Goal: Transaction & Acquisition: Purchase product/service

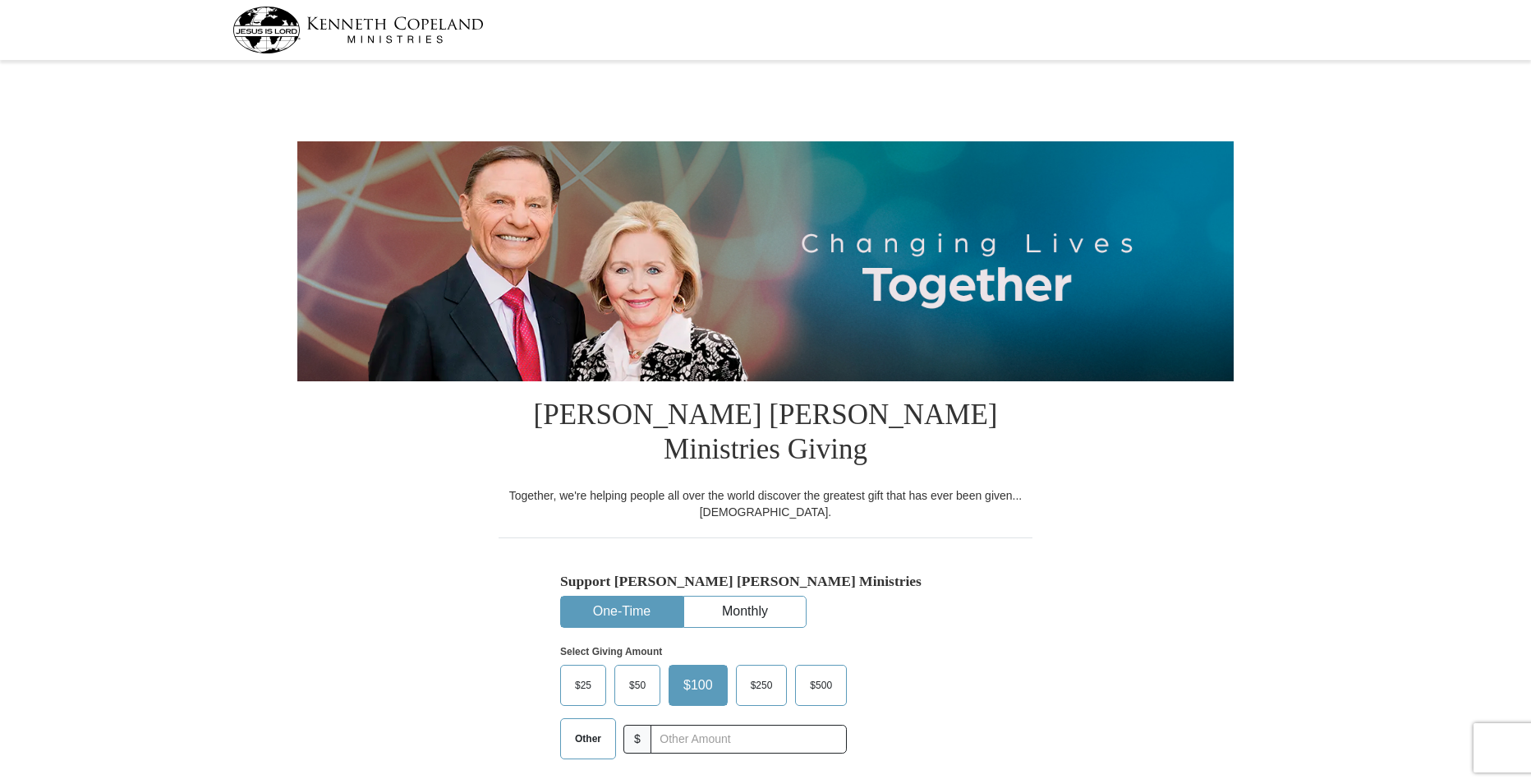
select select "IL"
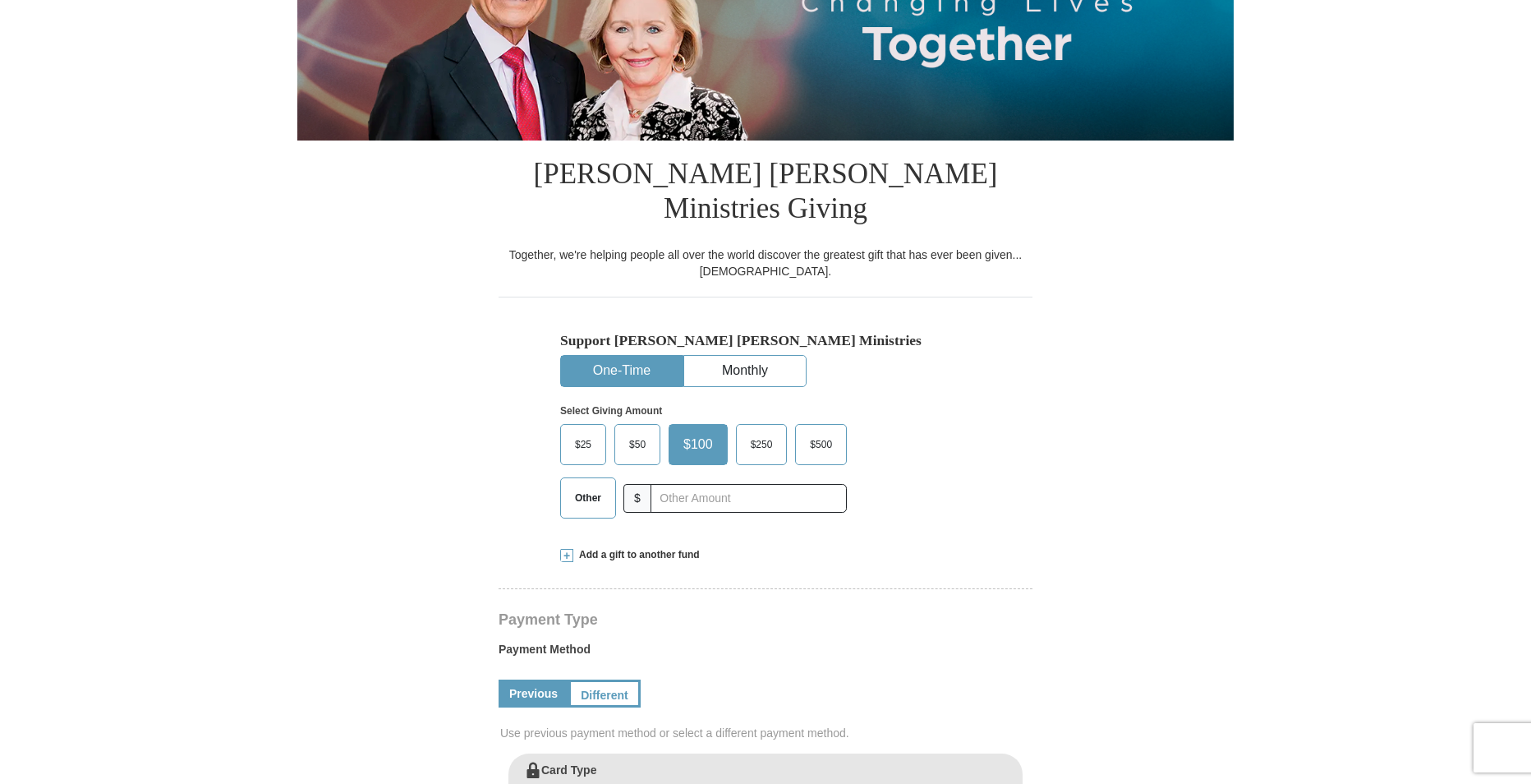
scroll to position [246, 0]
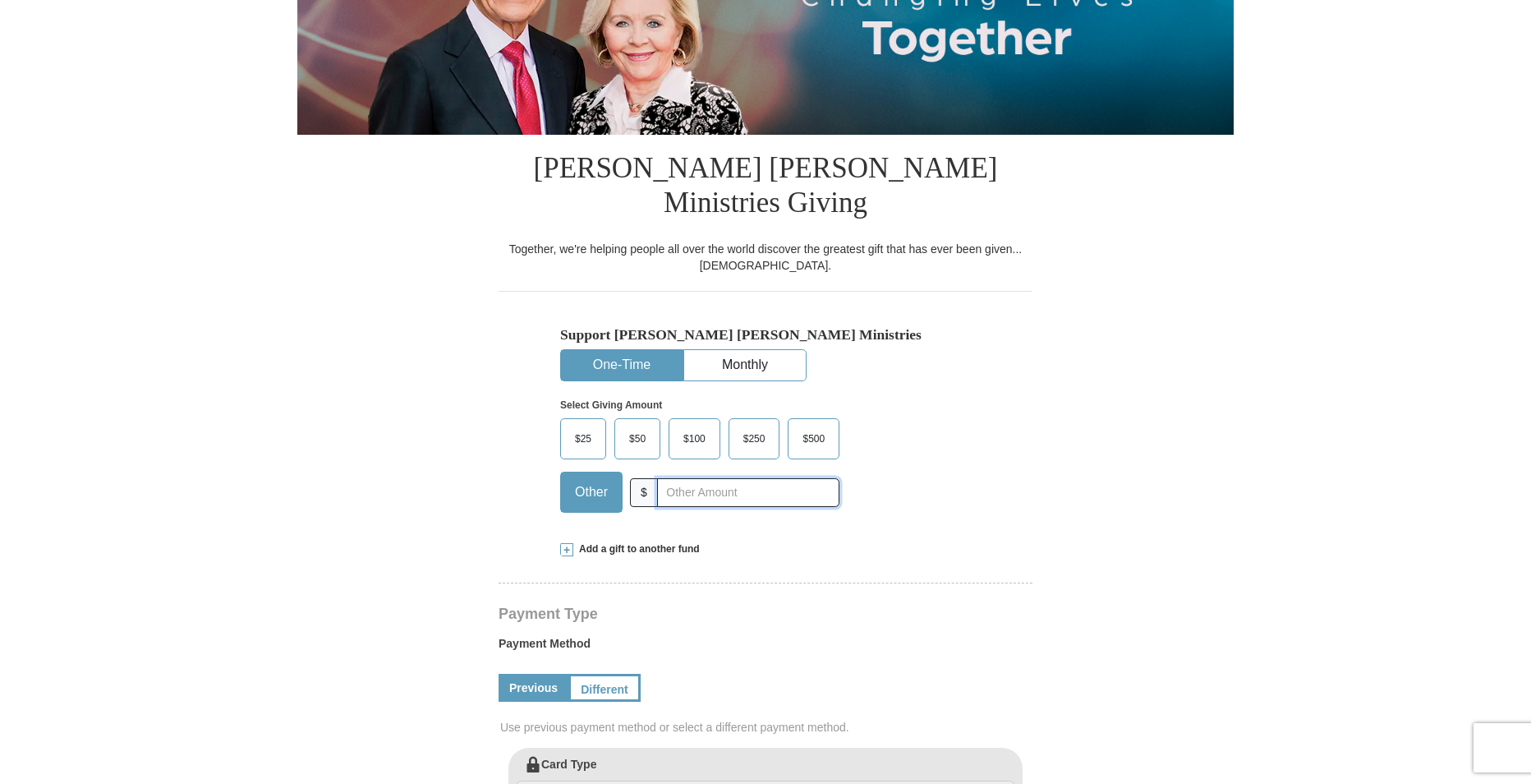
click at [680, 478] on input "text" at bounding box center [749, 492] width 183 height 28
type input "66"
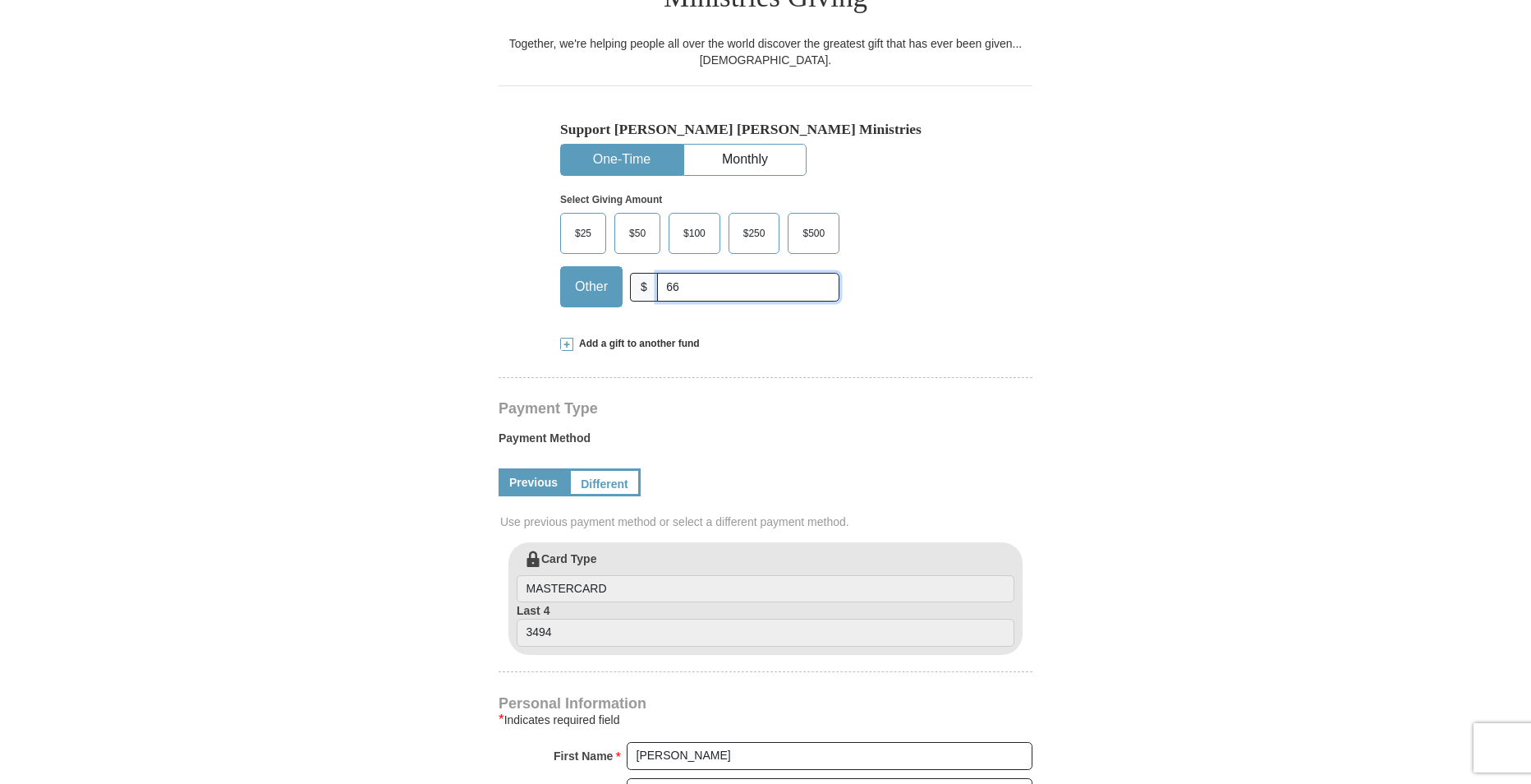
scroll to position [493, 0]
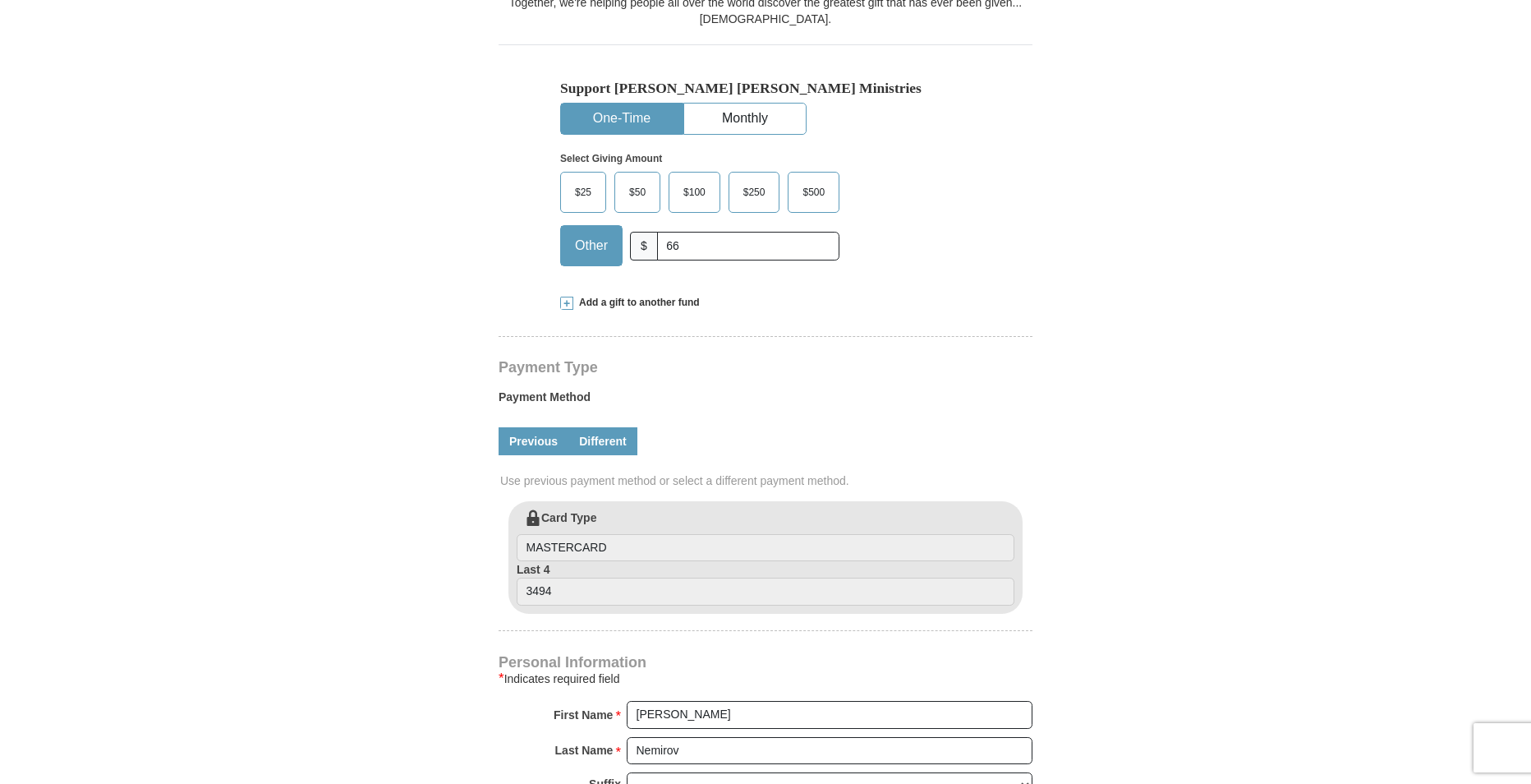
click at [622, 427] on link "Different" at bounding box center [603, 441] width 69 height 27
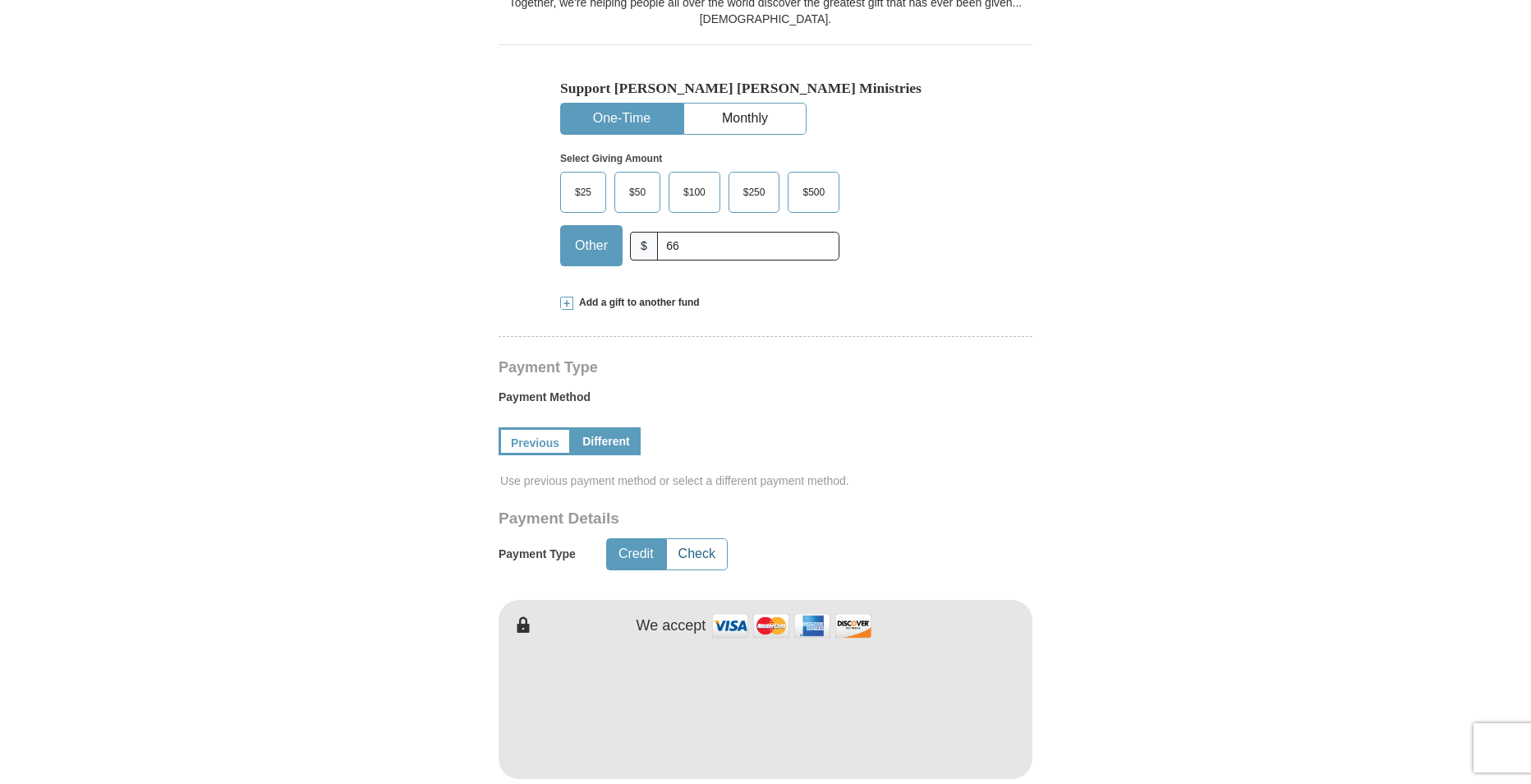
click at [714, 539] on button "Check" at bounding box center [697, 553] width 60 height 30
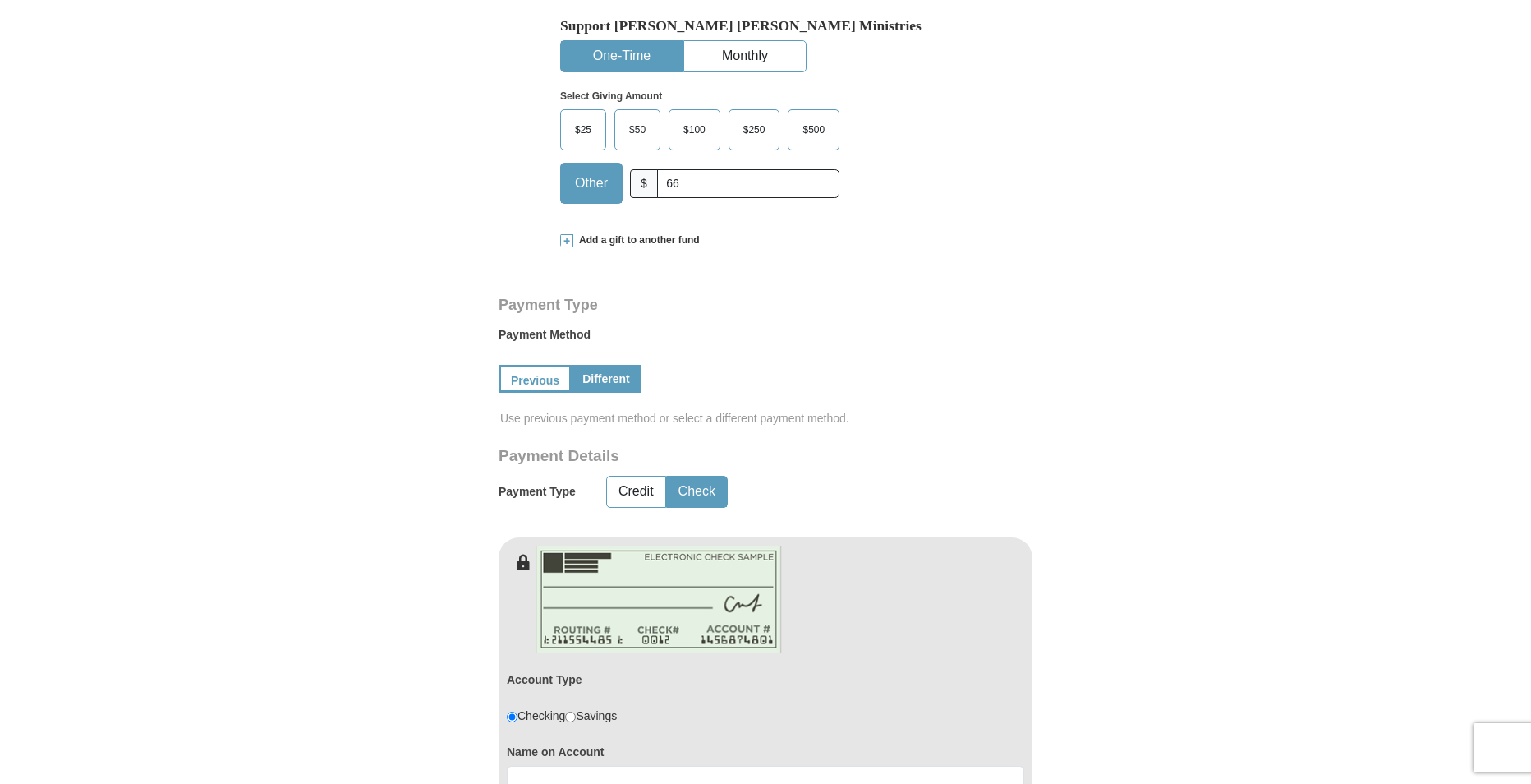
scroll to position [739, 0]
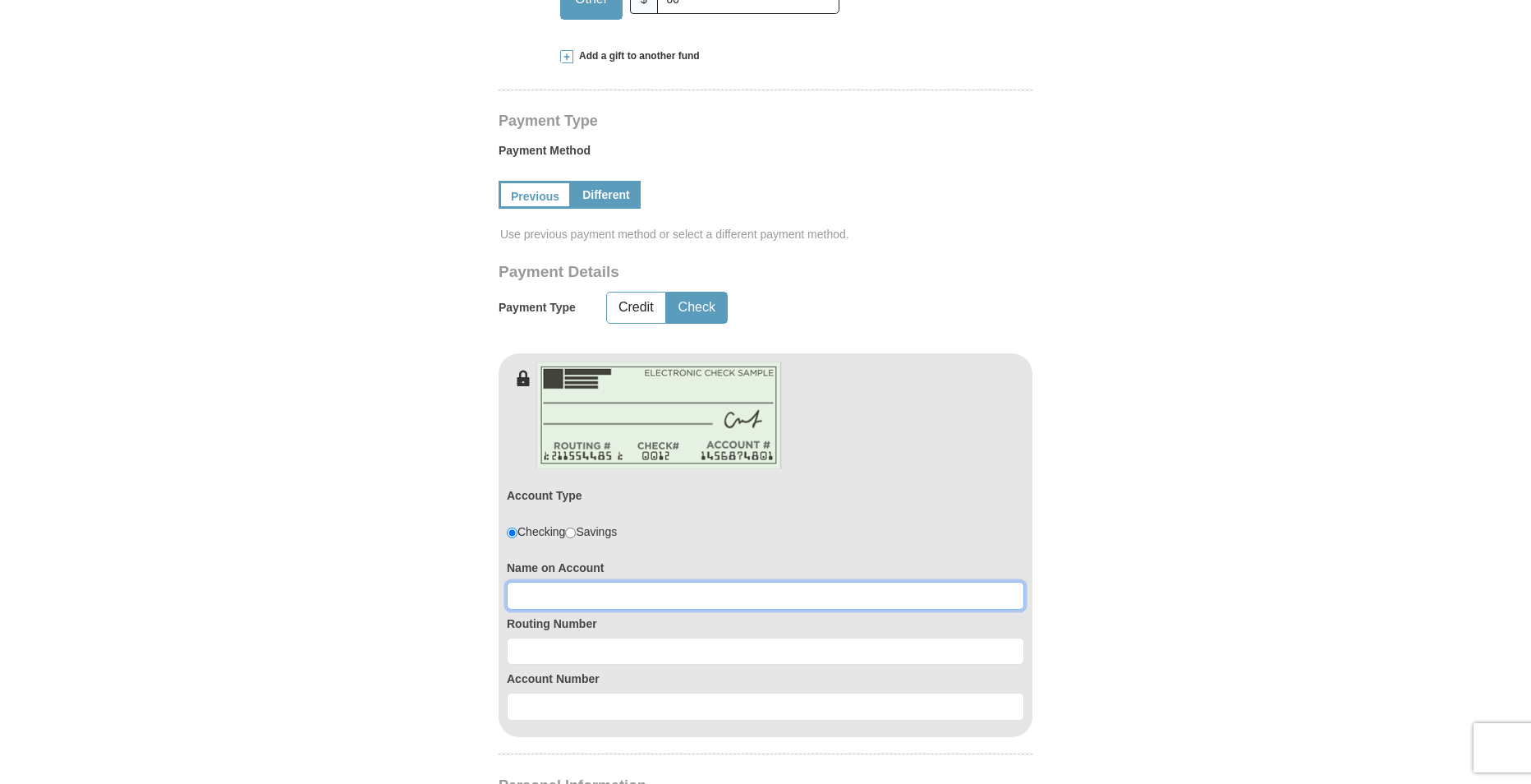
click at [541, 582] on input at bounding box center [765, 596] width 517 height 27
type input "[PERSON_NAME]"
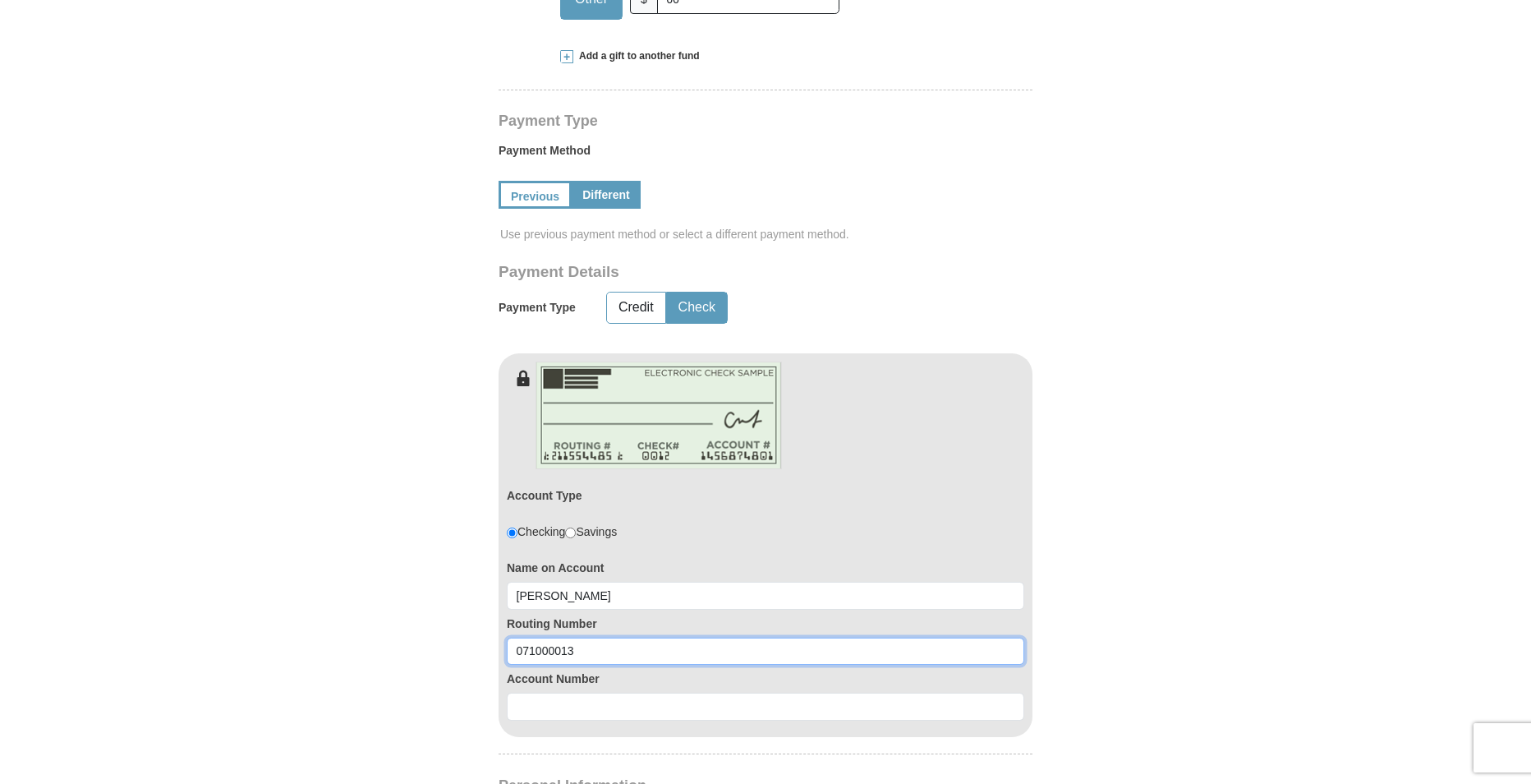
type input "071000013"
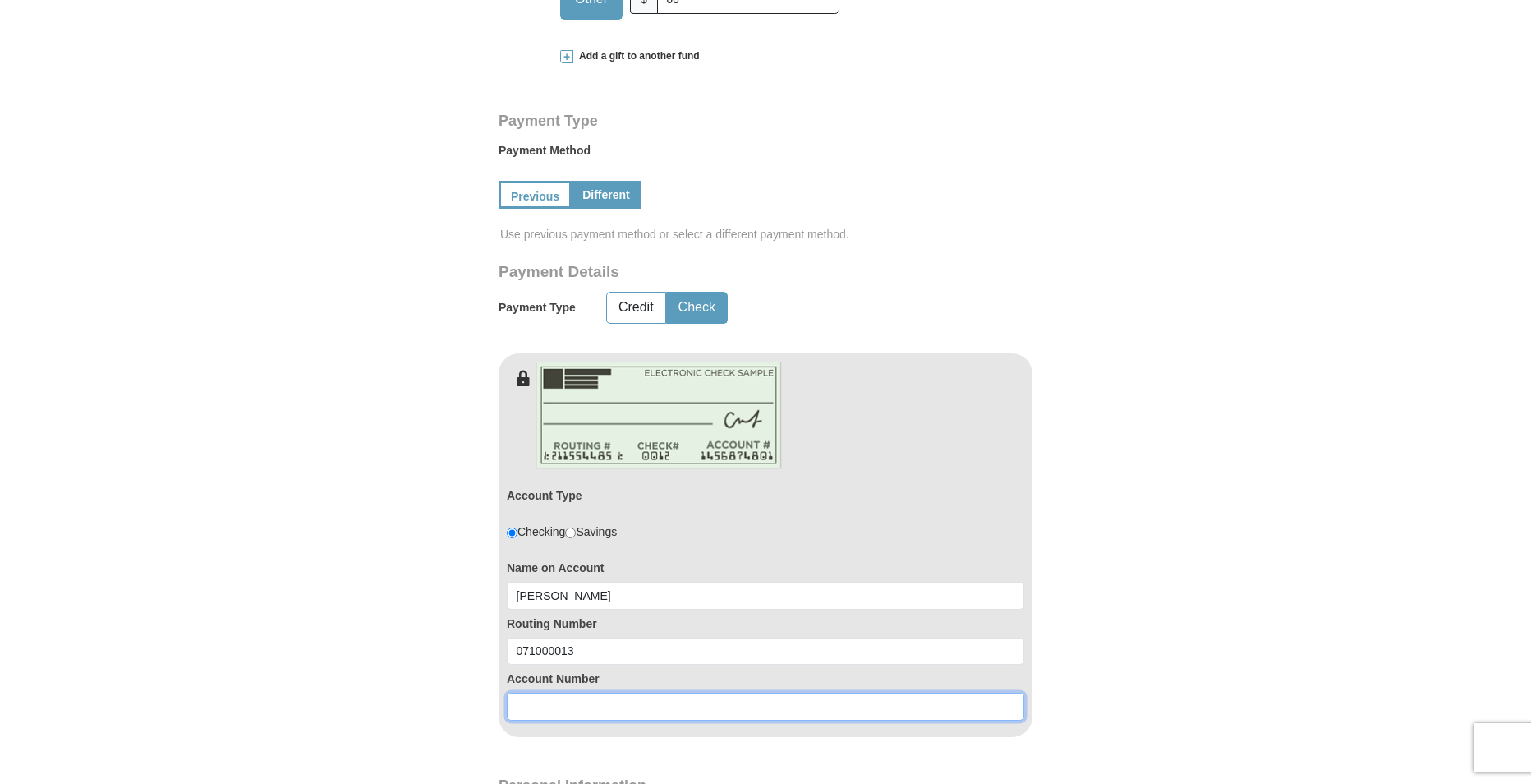
click at [547, 693] on input at bounding box center [765, 706] width 517 height 27
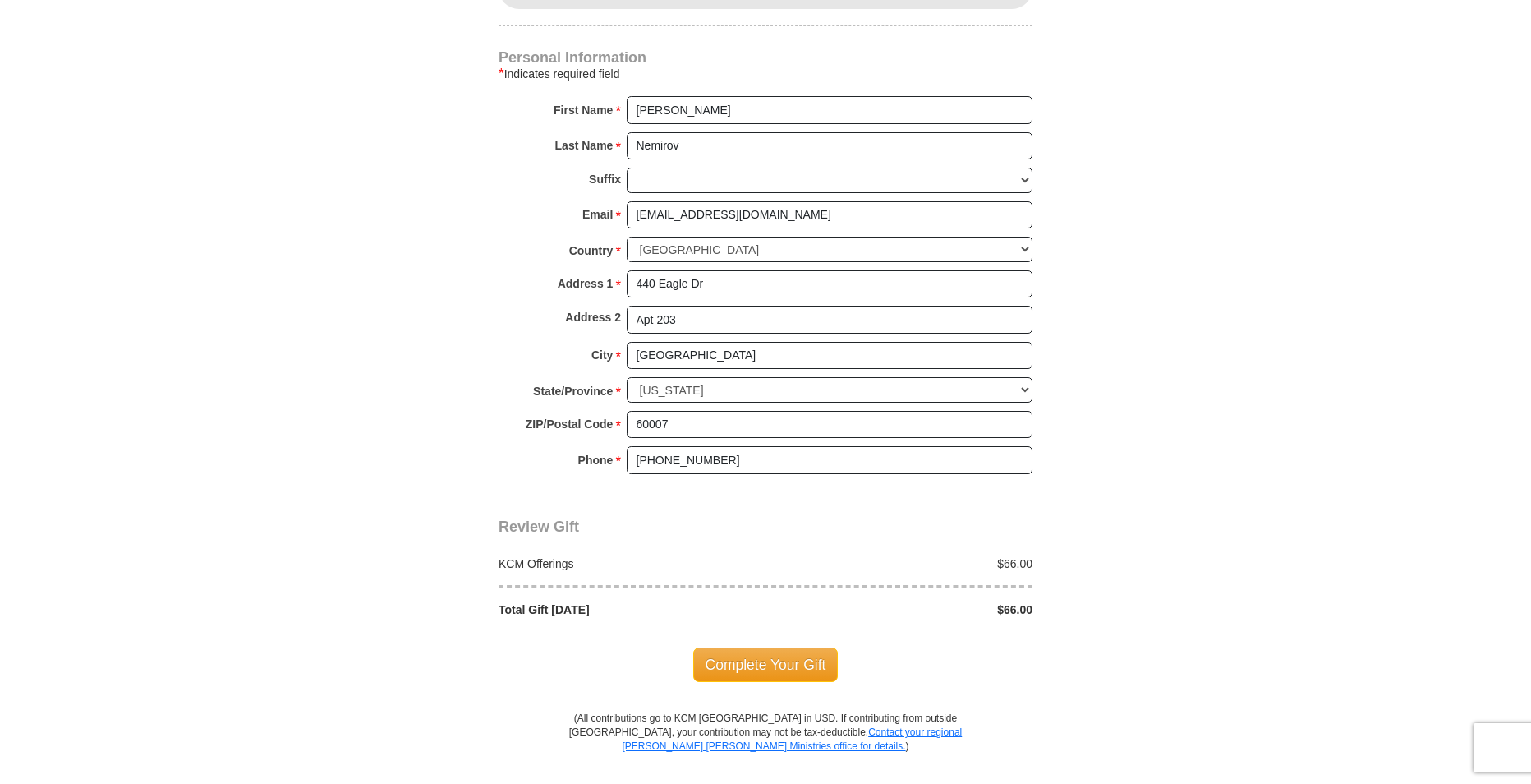
scroll to position [1479, 0]
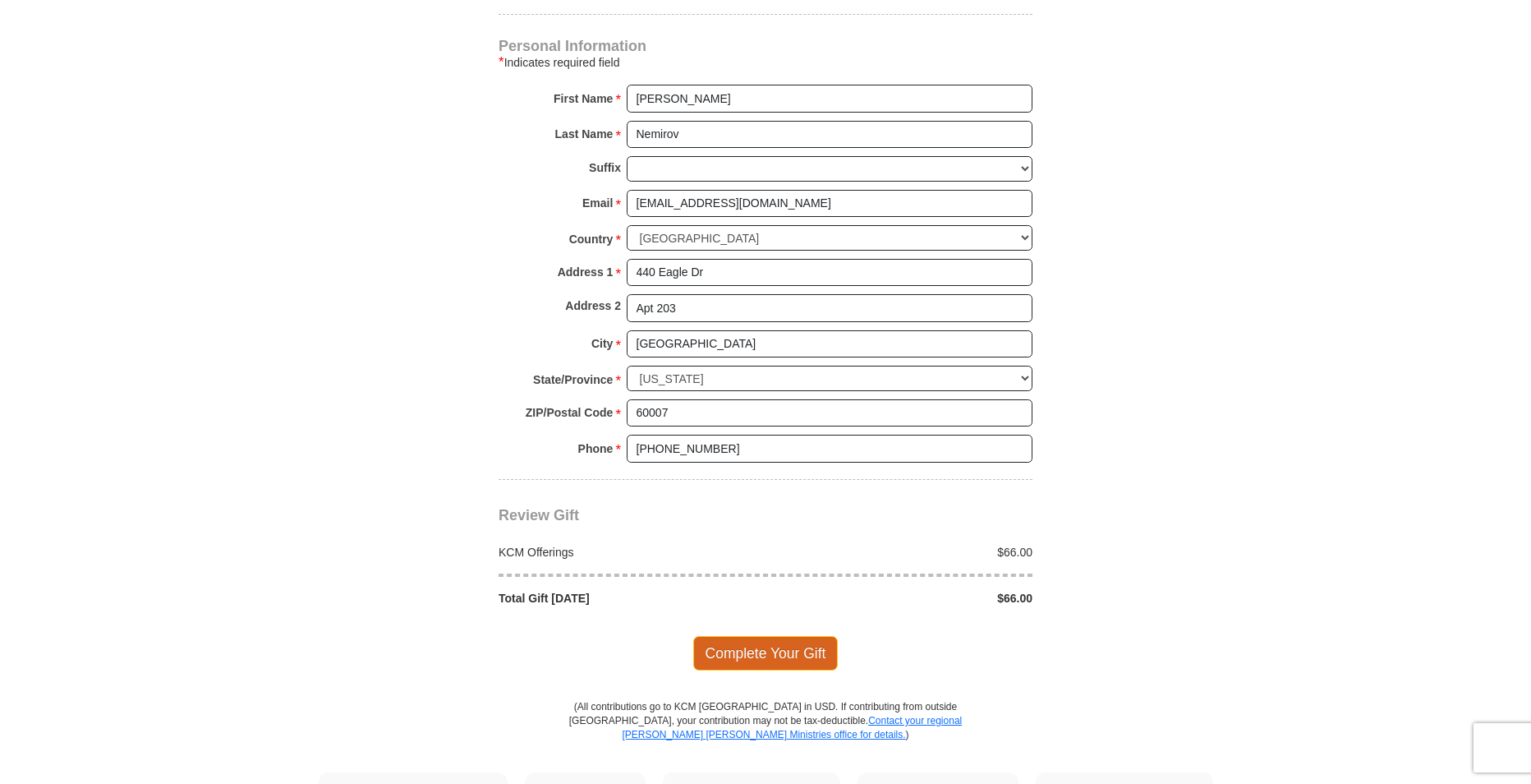
type input "693300892"
click at [735, 636] on span "Complete Your Gift" at bounding box center [766, 653] width 145 height 34
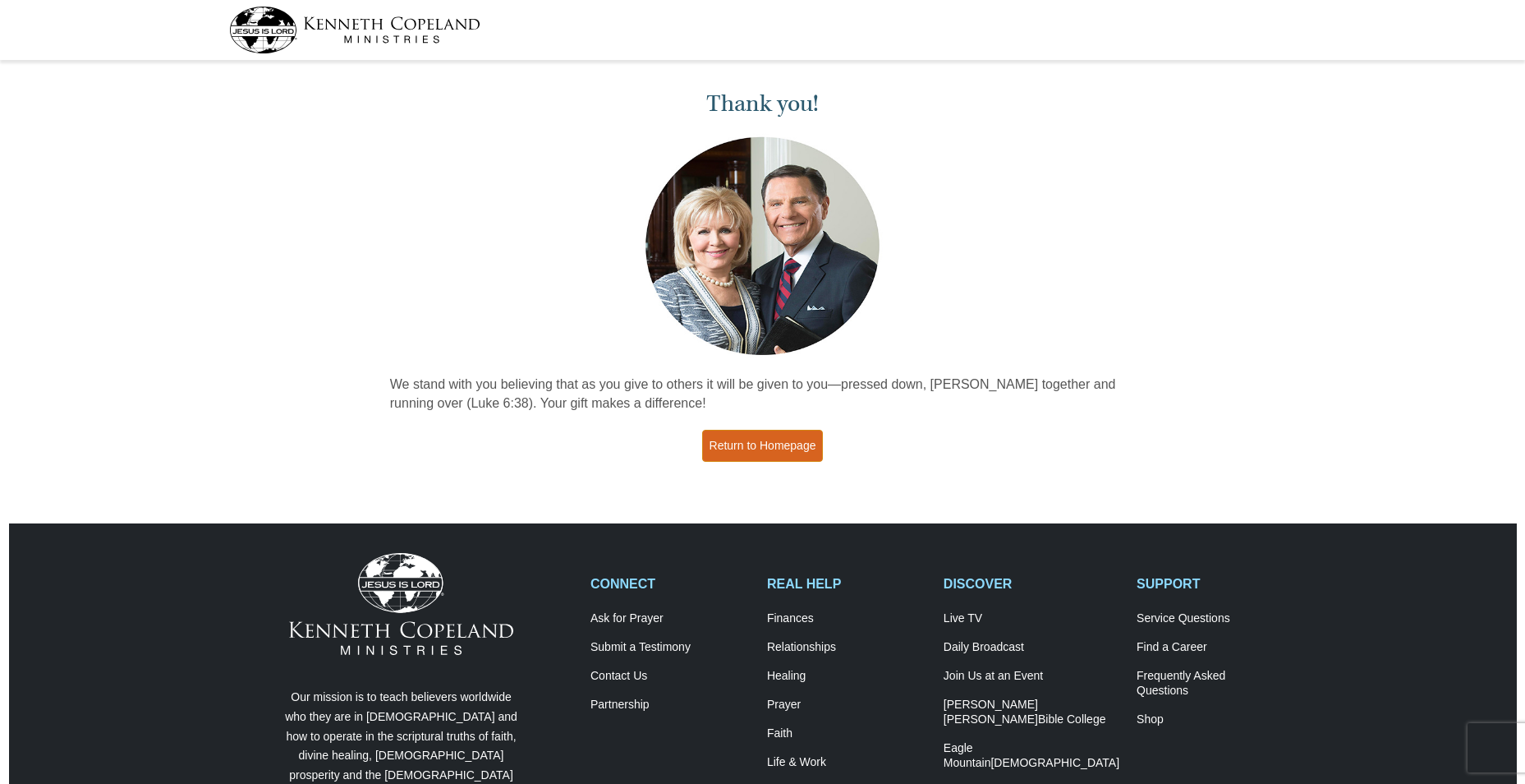
click at [768, 450] on link "Return to Homepage" at bounding box center [763, 445] width 122 height 32
